Goal: Task Accomplishment & Management: Manage account settings

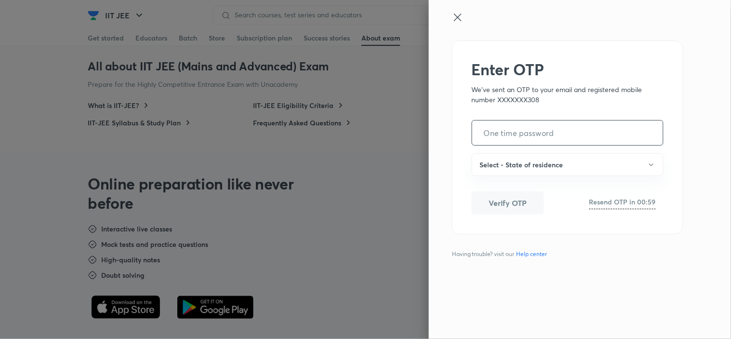
click at [546, 131] on input "tel" at bounding box center [568, 133] width 191 height 25
click at [452, 25] on div at bounding box center [564, 26] width 224 height 29
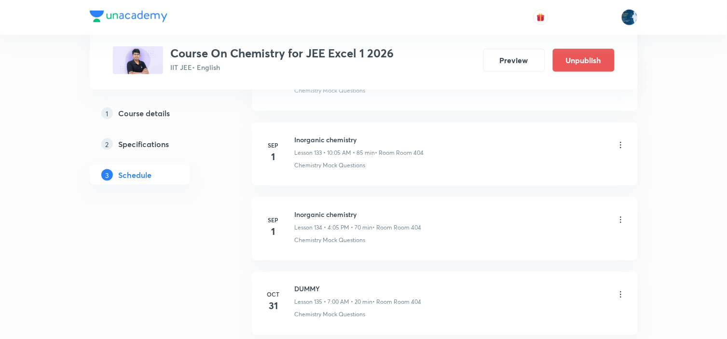
scroll to position [10490, 0]
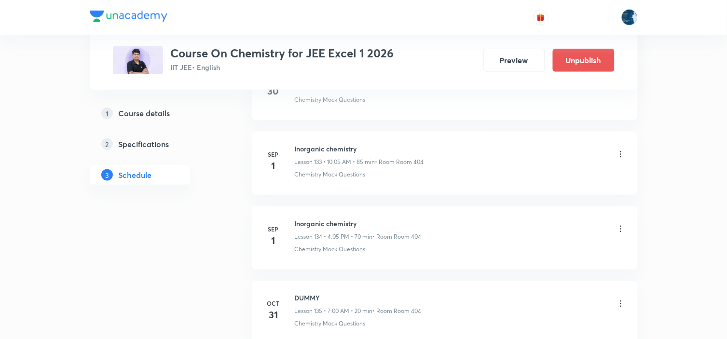
click at [619, 159] on icon at bounding box center [621, 154] width 10 height 10
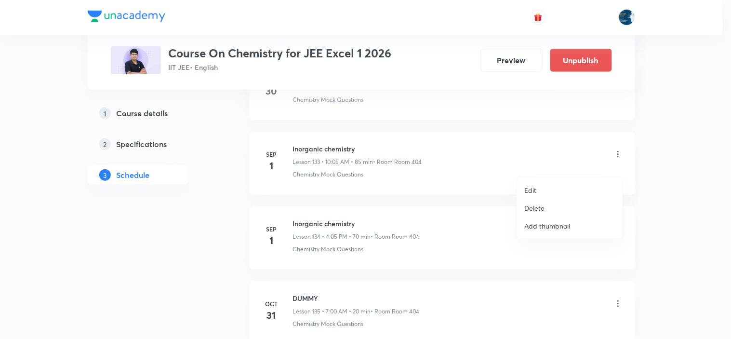
click at [555, 206] on li "Delete" at bounding box center [570, 208] width 106 height 18
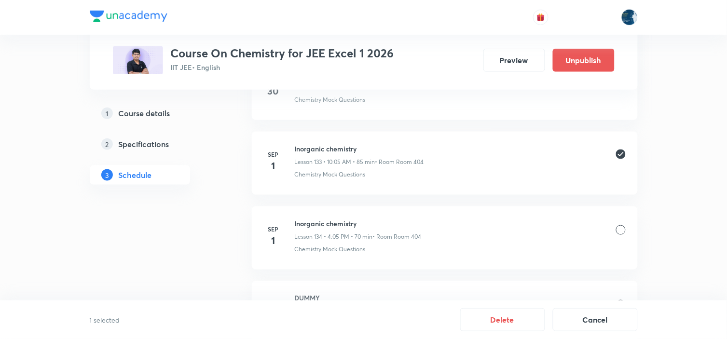
click at [493, 321] on button "Delete" at bounding box center [502, 319] width 85 height 23
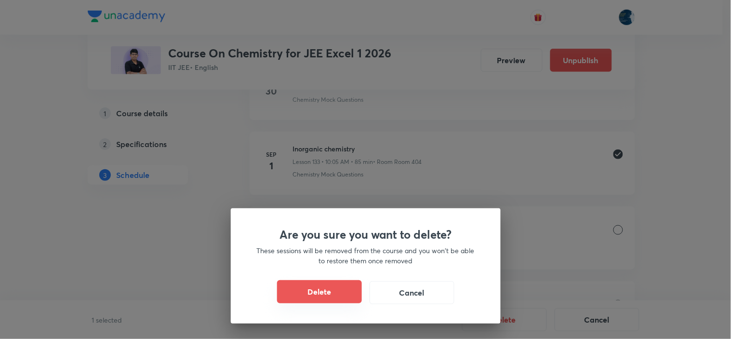
click at [326, 297] on button "Delete" at bounding box center [319, 291] width 85 height 23
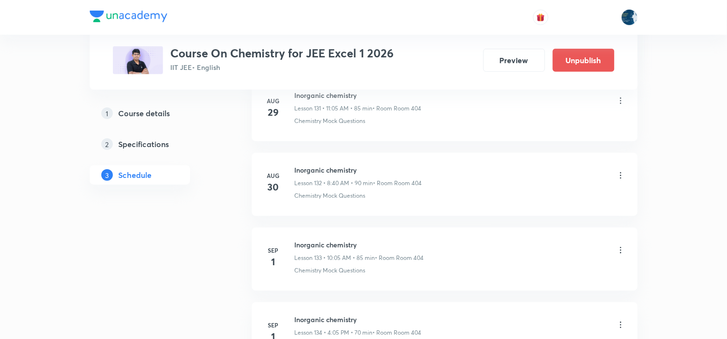
scroll to position [10383, 0]
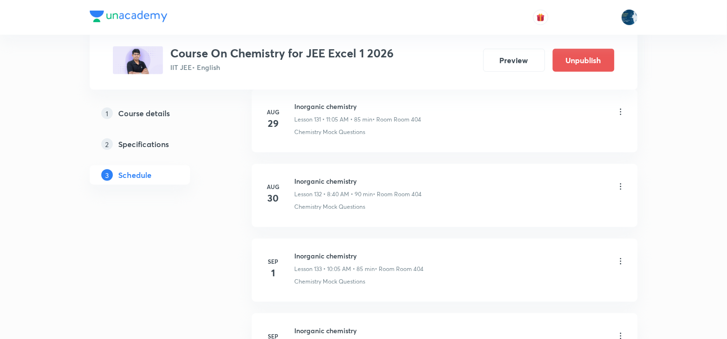
click at [306, 186] on h6 "Inorganic chemistry" at bounding box center [358, 181] width 127 height 10
copy h6 "Inorganic chemistry"
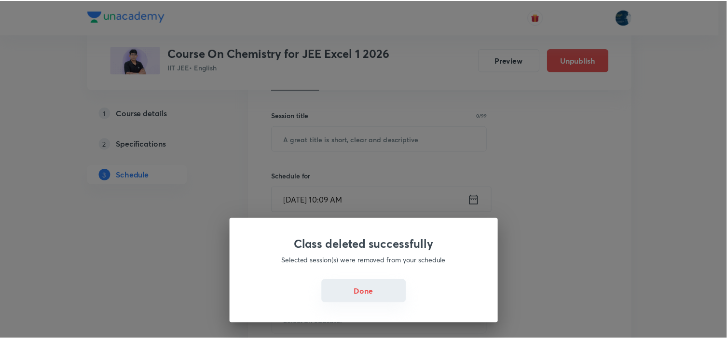
scroll to position [0, 0]
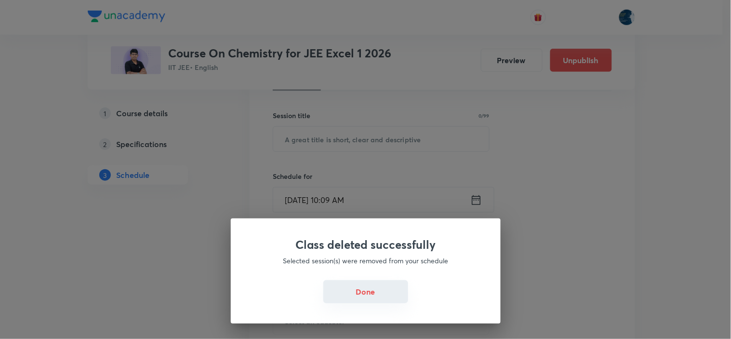
click at [355, 297] on button "Done" at bounding box center [366, 291] width 85 height 23
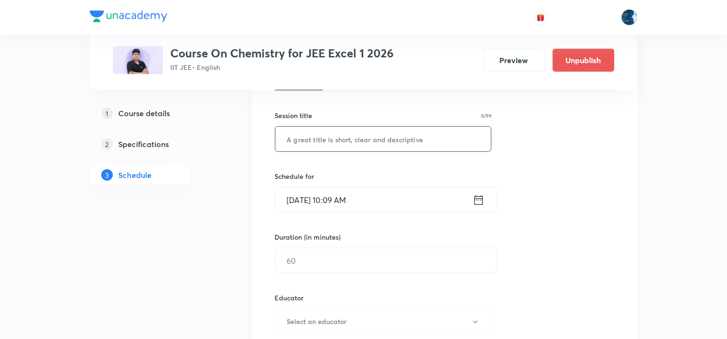
click at [357, 140] on input "text" at bounding box center [383, 139] width 216 height 25
paste input "Inorganic chemistry"
type input "Inorganic chemistry"
click at [481, 198] on icon at bounding box center [479, 200] width 12 height 14
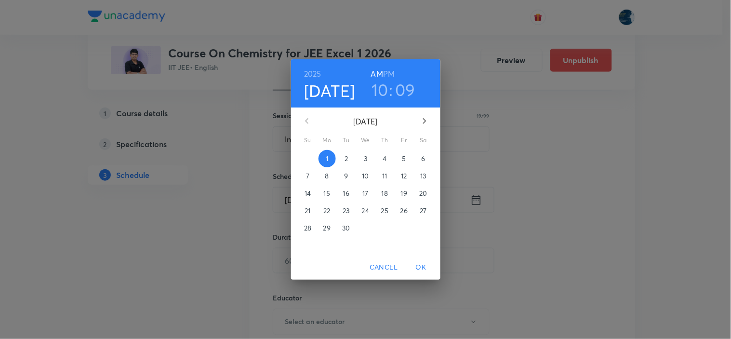
click at [398, 86] on h3 "09" at bounding box center [405, 90] width 20 height 20
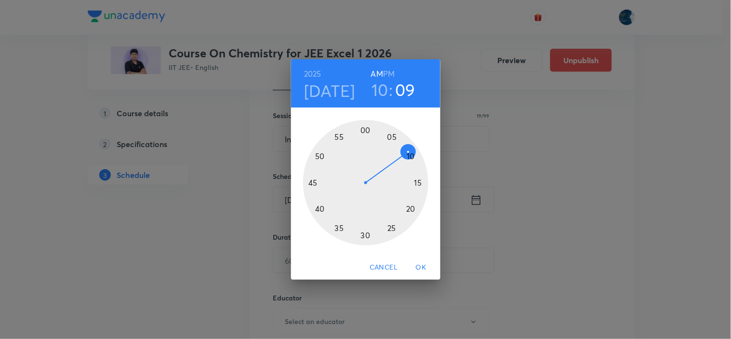
click at [412, 210] on div at bounding box center [365, 182] width 125 height 125
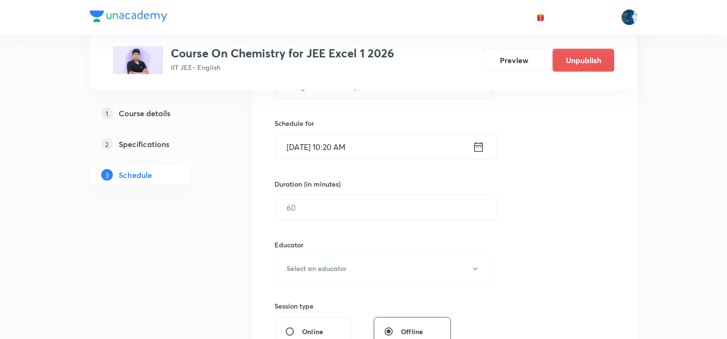
scroll to position [217, 0]
click at [410, 204] on input "text" at bounding box center [385, 206] width 221 height 25
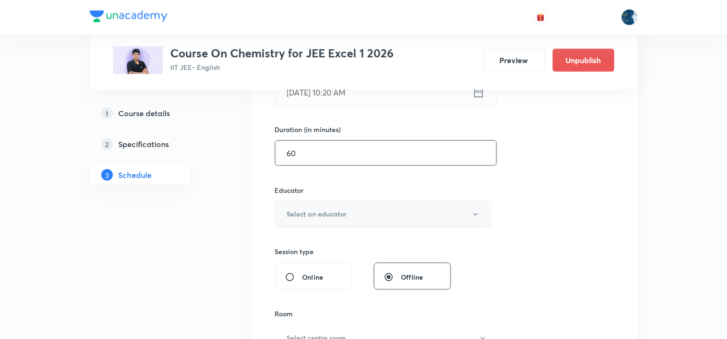
type input "60"
click at [411, 201] on button "Select an educator" at bounding box center [383, 214] width 217 height 27
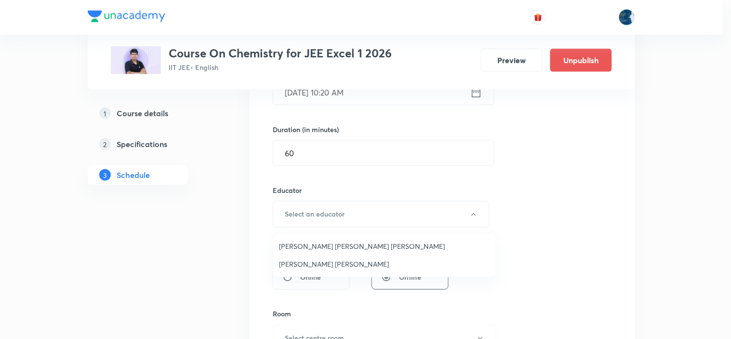
click at [333, 259] on span "Sripati Surya Dilip" at bounding box center [384, 264] width 211 height 10
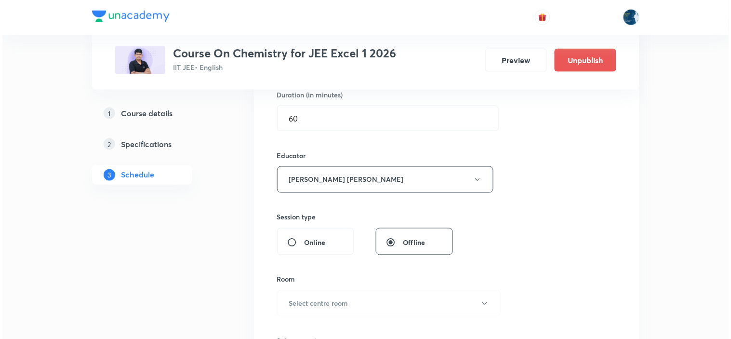
scroll to position [324, 0]
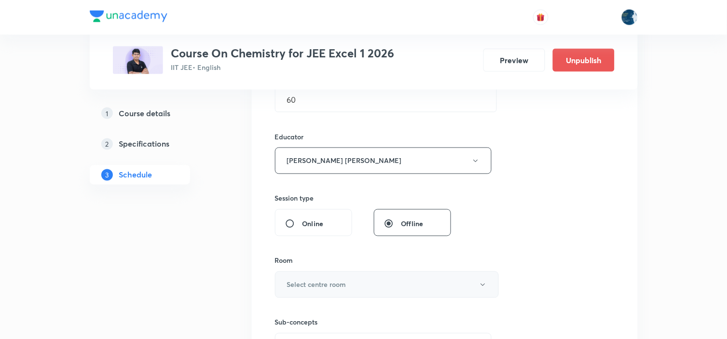
click at [336, 278] on button "Select centre room" at bounding box center [387, 284] width 224 height 27
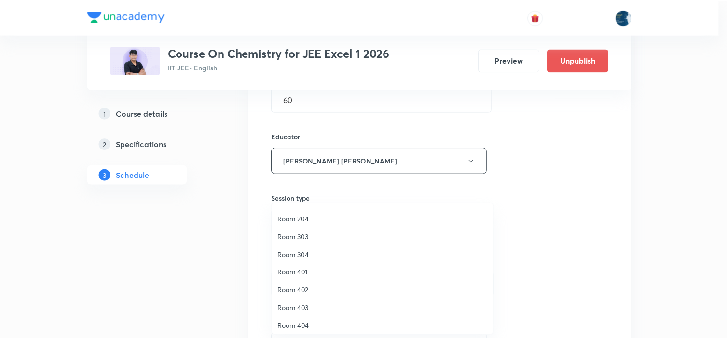
scroll to position [179, 0]
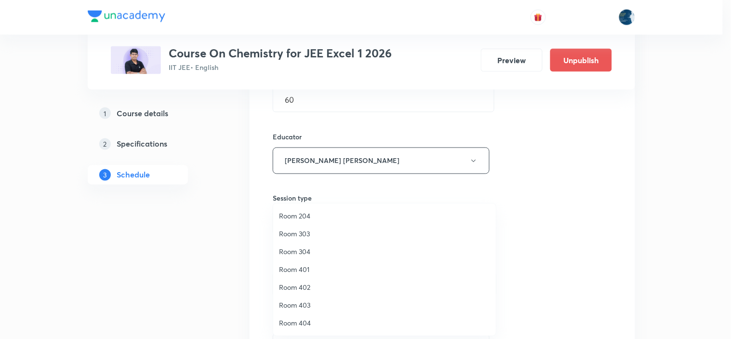
click at [310, 324] on span "Room 404" at bounding box center [384, 323] width 211 height 10
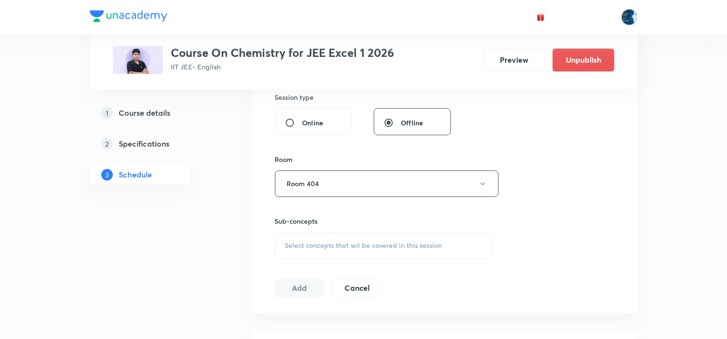
scroll to position [431, 0]
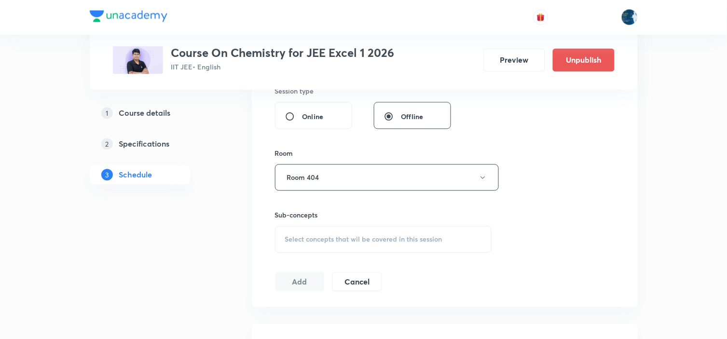
click at [395, 226] on div "Select concepts that wil be covered in this session" at bounding box center [383, 239] width 217 height 27
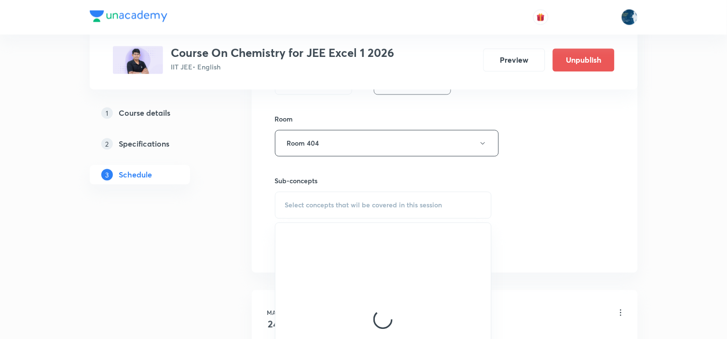
scroll to position [485, 0]
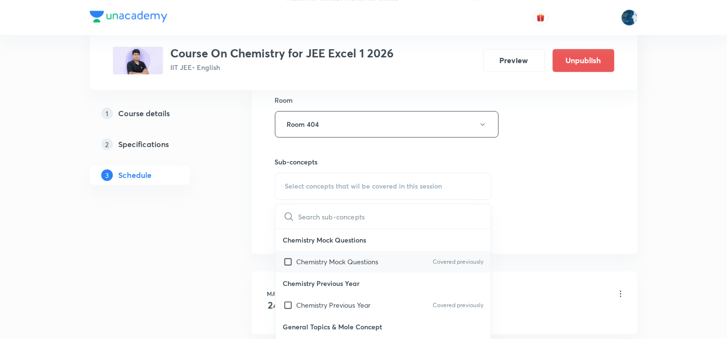
click at [452, 268] on div "Chemistry Mock Questions Covered previously" at bounding box center [383, 262] width 216 height 22
checkbox input "true"
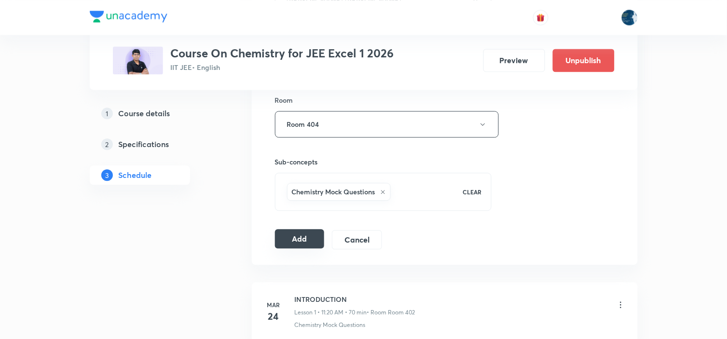
click at [305, 233] on button "Add" at bounding box center [300, 238] width 50 height 19
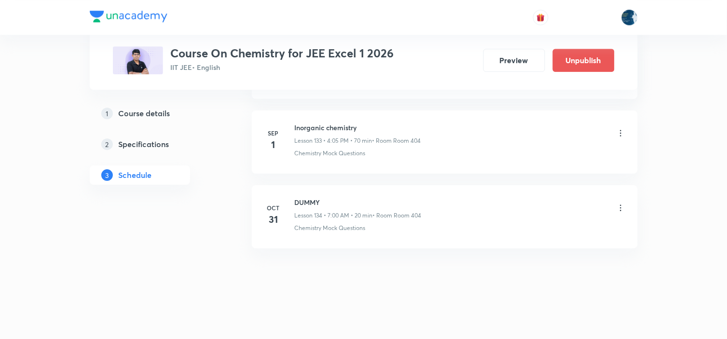
scroll to position [10017, 0]
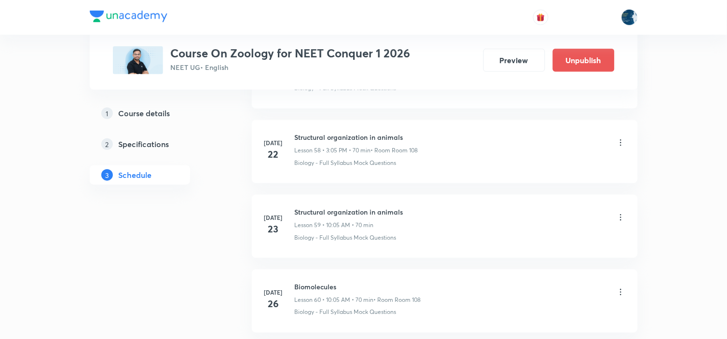
scroll to position [6569, 0]
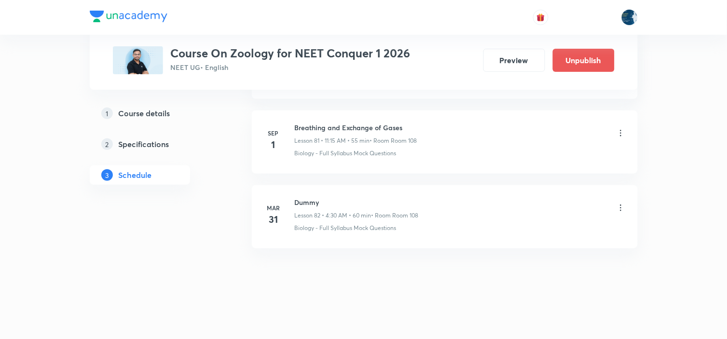
click at [621, 137] on icon at bounding box center [621, 133] width 10 height 10
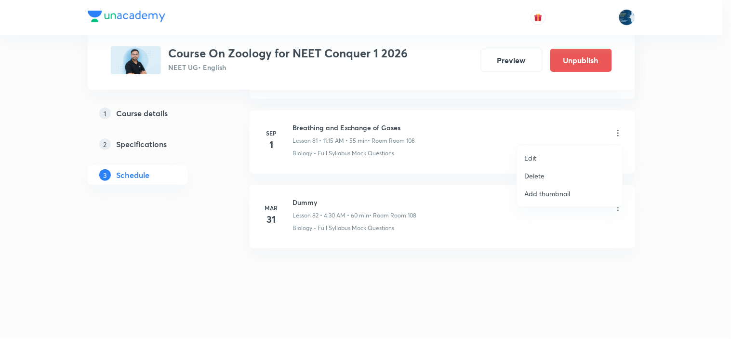
click at [557, 170] on li "Delete" at bounding box center [570, 176] width 106 height 18
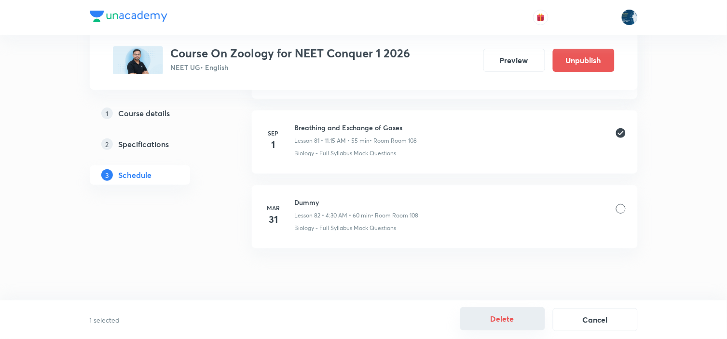
click at [500, 322] on button "Delete" at bounding box center [502, 318] width 85 height 23
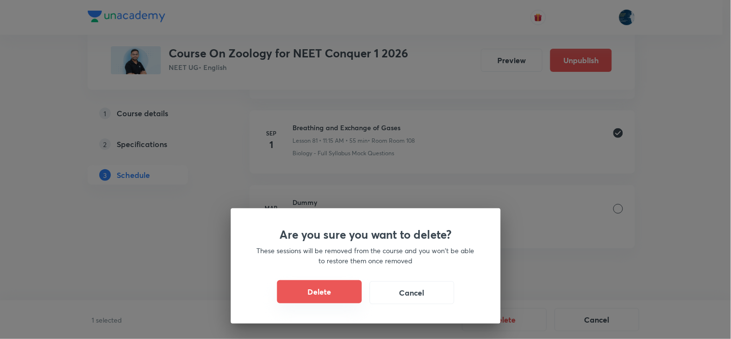
click at [343, 285] on button "Delete" at bounding box center [319, 291] width 85 height 23
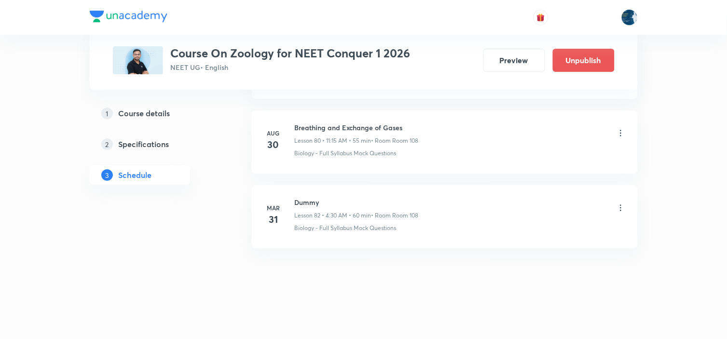
scroll to position [6495, 0]
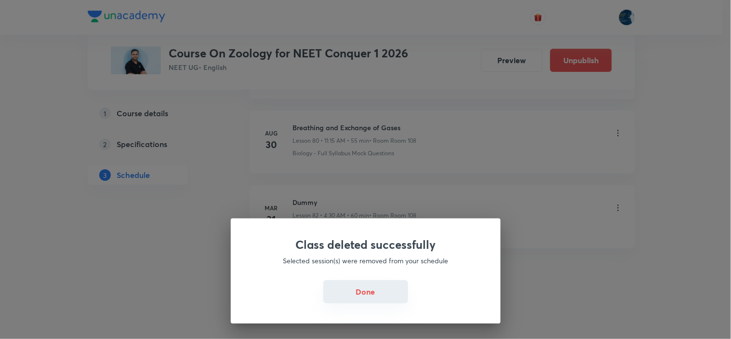
click at [374, 297] on button "Done" at bounding box center [366, 291] width 85 height 23
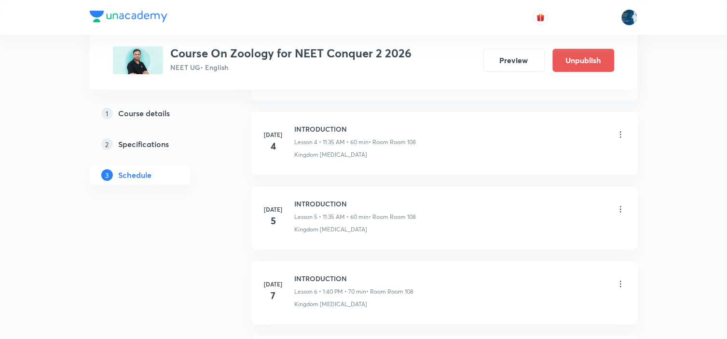
scroll to position [4101, 0]
click at [618, 204] on icon at bounding box center [621, 208] width 10 height 10
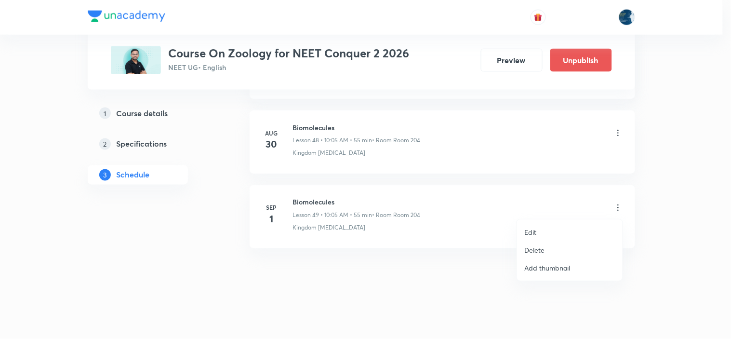
click at [562, 246] on li "Delete" at bounding box center [570, 250] width 106 height 18
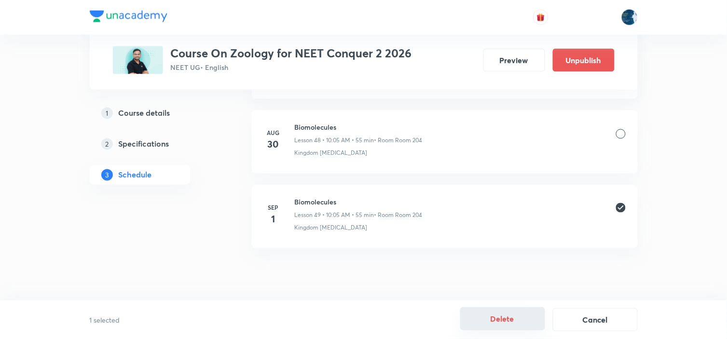
click at [513, 312] on button "Delete" at bounding box center [502, 318] width 85 height 23
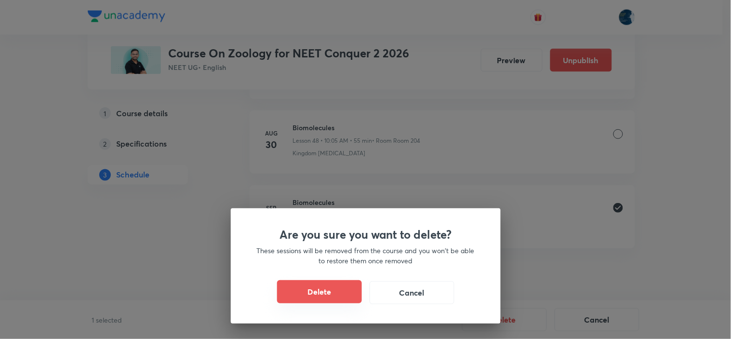
click at [320, 301] on button "Delete" at bounding box center [319, 291] width 85 height 23
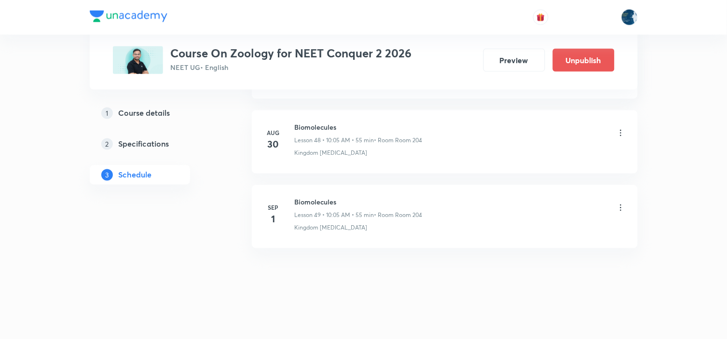
scroll to position [4025, 0]
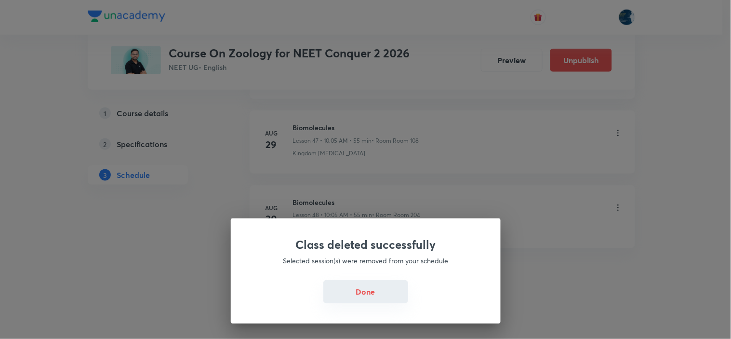
click at [357, 295] on button "Done" at bounding box center [366, 291] width 85 height 23
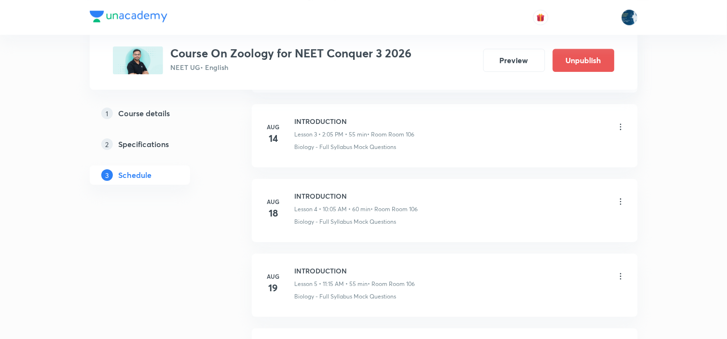
scroll to position [1482, 0]
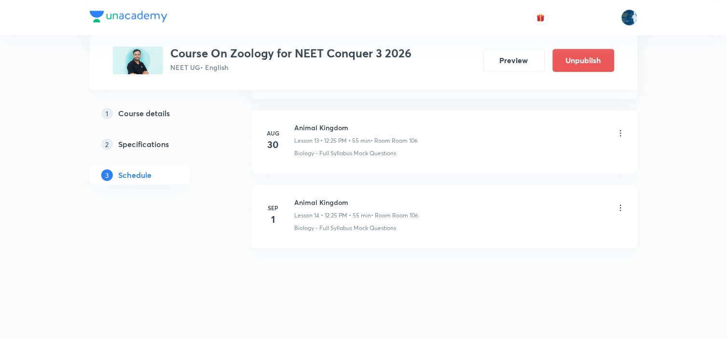
click at [621, 206] on icon at bounding box center [621, 208] width 10 height 10
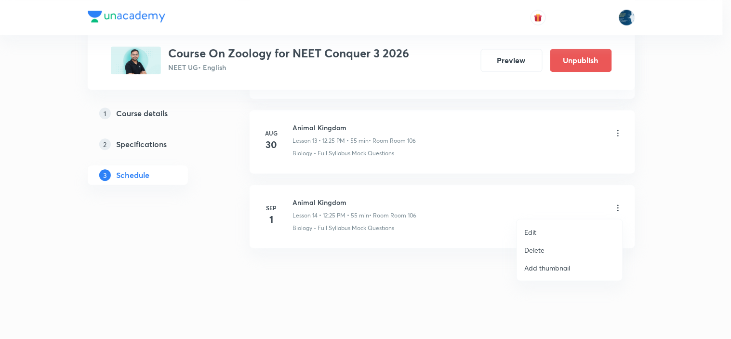
click at [581, 246] on li "Delete" at bounding box center [570, 250] width 106 height 18
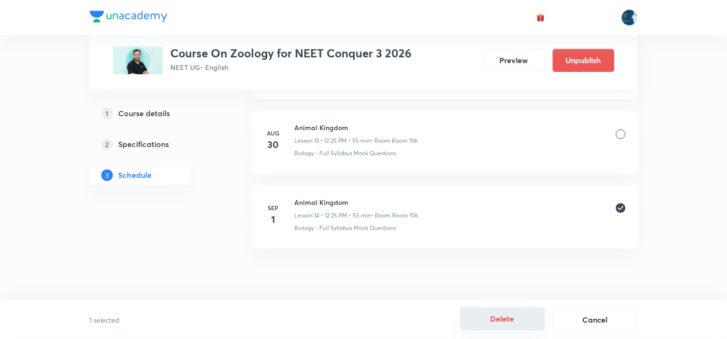
click at [505, 319] on button "Delete" at bounding box center [502, 318] width 85 height 23
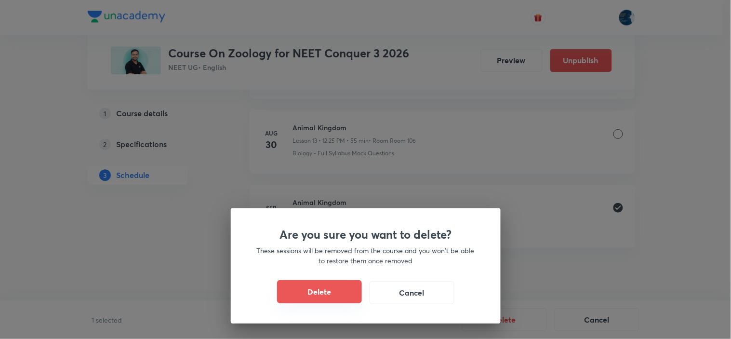
click at [298, 292] on button "Delete" at bounding box center [319, 291] width 85 height 23
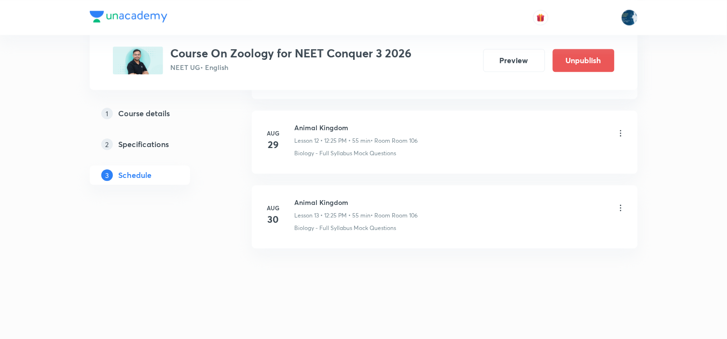
scroll to position [1407, 0]
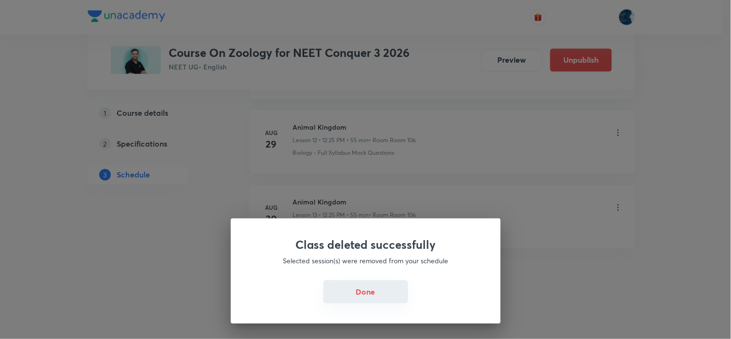
click at [391, 282] on button "Done" at bounding box center [366, 291] width 85 height 23
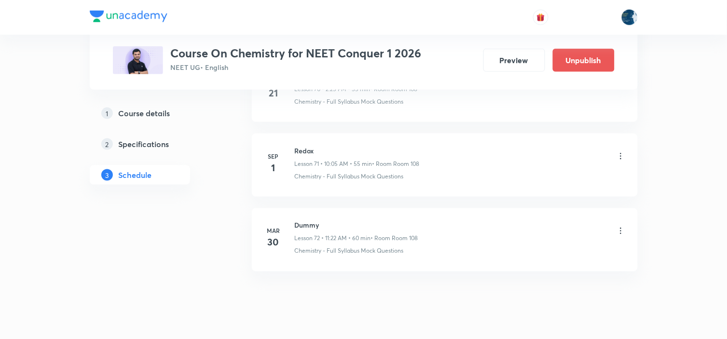
scroll to position [5883, 0]
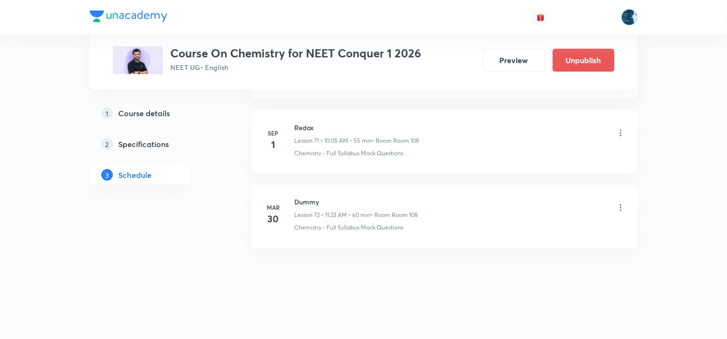
click at [616, 129] on icon at bounding box center [621, 133] width 10 height 10
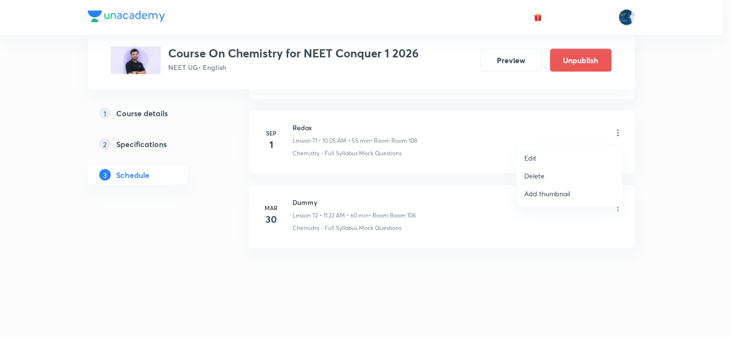
click at [559, 174] on li "Delete" at bounding box center [570, 176] width 106 height 18
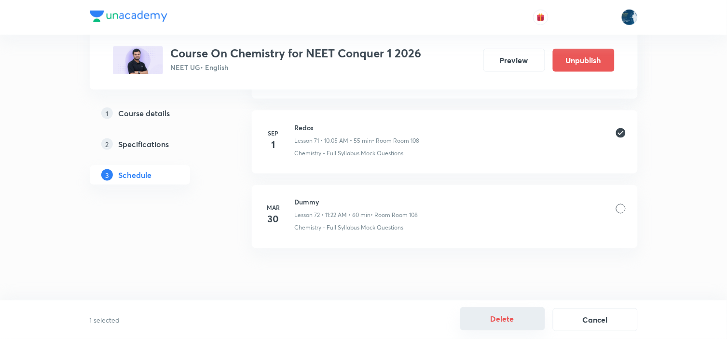
click at [532, 319] on button "Delete" at bounding box center [502, 318] width 85 height 23
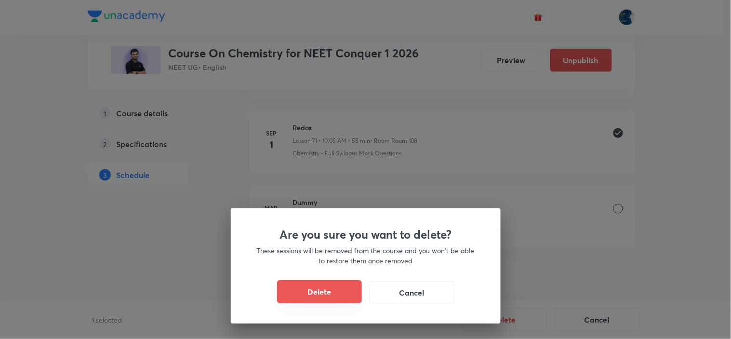
click at [300, 292] on button "Delete" at bounding box center [319, 291] width 85 height 23
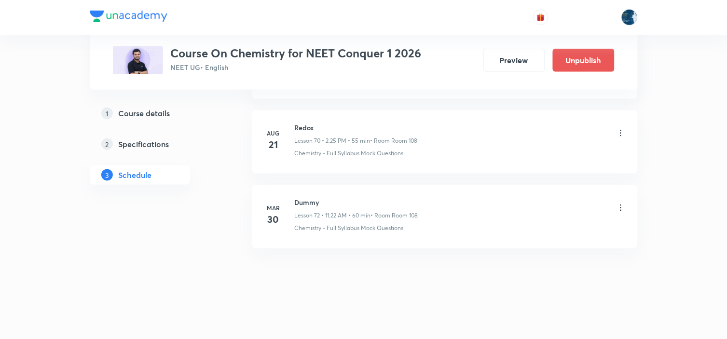
scroll to position [5808, 0]
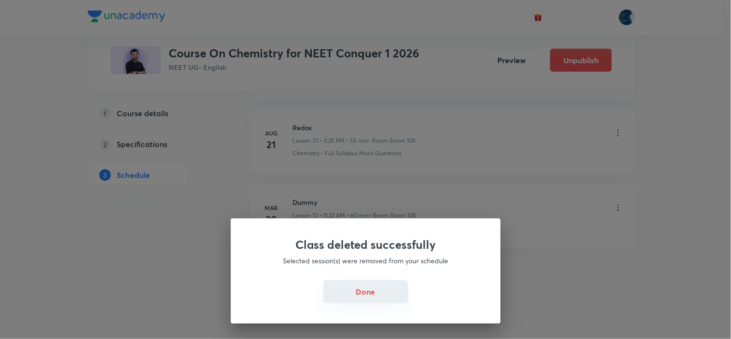
click at [385, 293] on button "Done" at bounding box center [366, 291] width 85 height 23
